Goal: Task Accomplishment & Management: Manage account settings

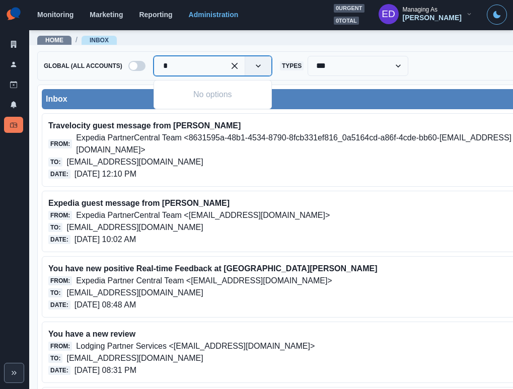
type input "*"
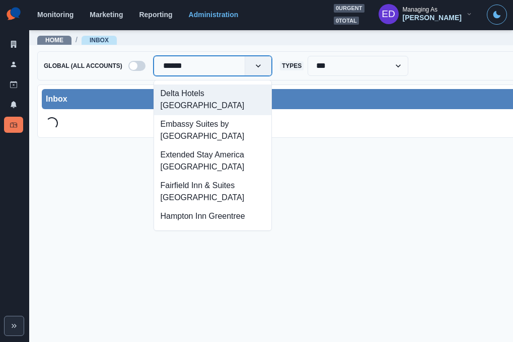
type input "*******"
click at [173, 99] on div "Delta Hotels [GEOGRAPHIC_DATA]" at bounding box center [212, 100] width 117 height 31
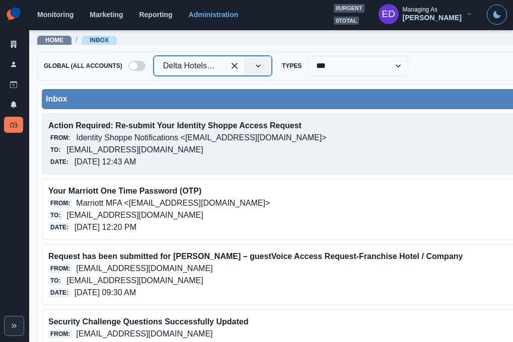
click at [310, 141] on p "Identity Shoppe Notifications <[EMAIL_ADDRESS][DOMAIN_NAME]>" at bounding box center [201, 138] width 250 height 12
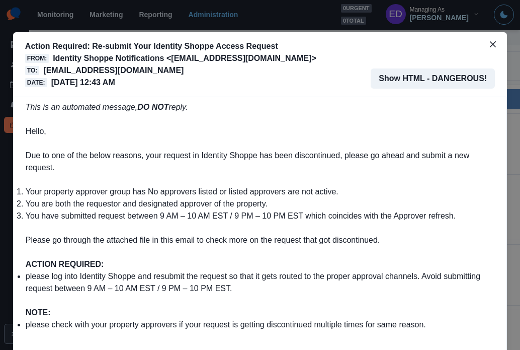
click at [488, 47] on button "Close" at bounding box center [493, 44] width 16 height 16
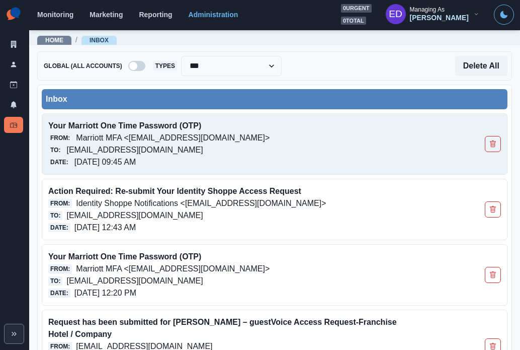
click at [175, 145] on p "[EMAIL_ADDRESS][DOMAIN_NAME]" at bounding box center [134, 150] width 136 height 12
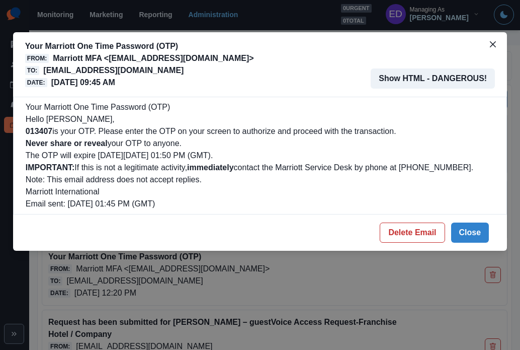
click at [40, 133] on b "013407" at bounding box center [39, 131] width 27 height 9
copy b "013407"
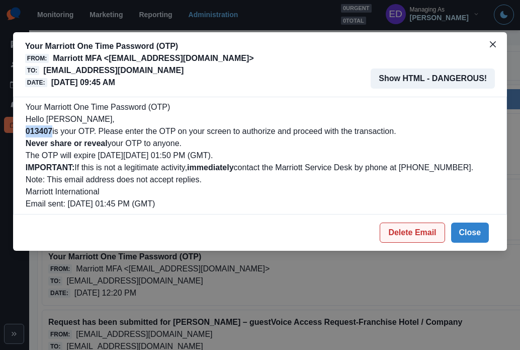
click at [434, 231] on button "Delete Email" at bounding box center [412, 232] width 65 height 20
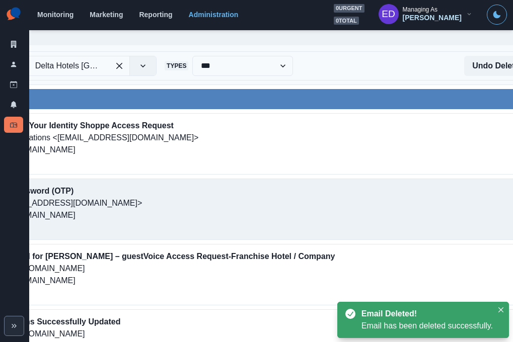
scroll to position [0, 221]
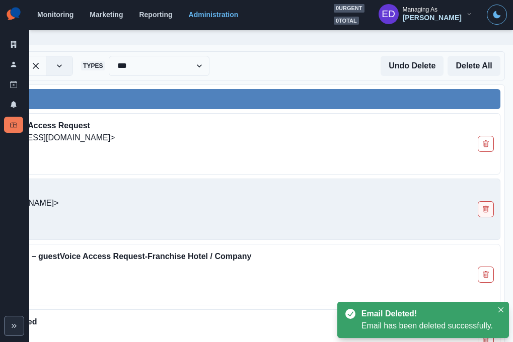
click at [482, 209] on icon "Delete Email" at bounding box center [485, 209] width 7 height 7
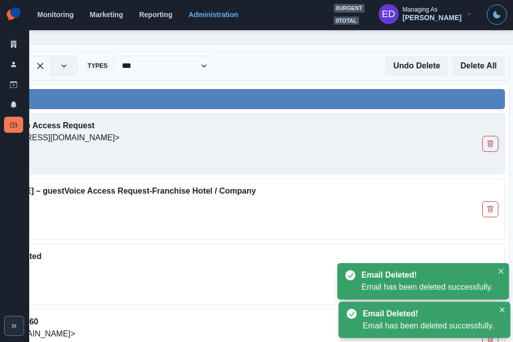
scroll to position [0, 0]
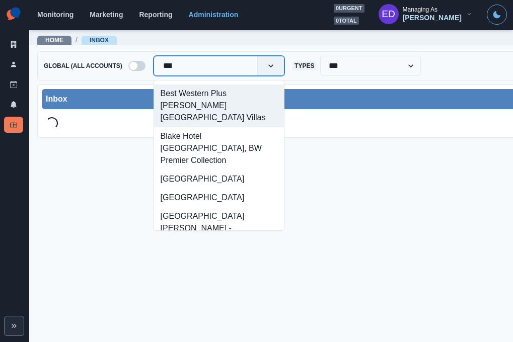
type input "*****"
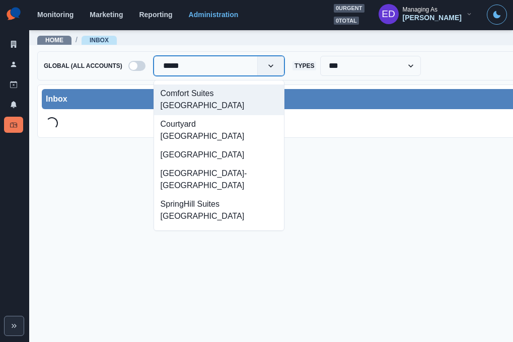
scroll to position [48, 0]
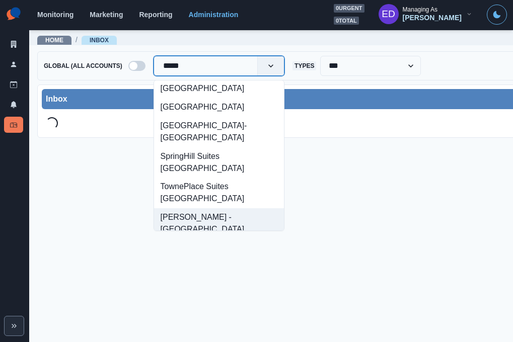
click at [183, 208] on div "Wyndham Bloomington - Mall of America" at bounding box center [219, 223] width 130 height 31
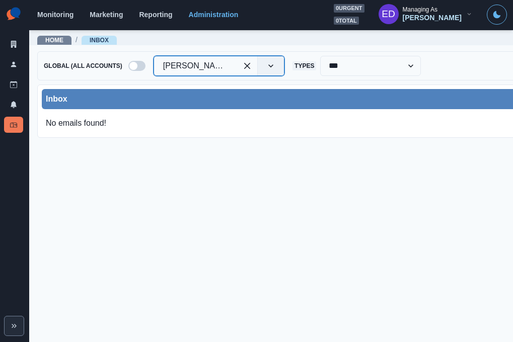
drag, startPoint x: 298, startPoint y: 121, endPoint x: 237, endPoint y: 152, distance: 68.6
click at [298, 121] on div "No emails found!" at bounding box center [377, 123] width 670 height 20
